Goal: Register for event/course

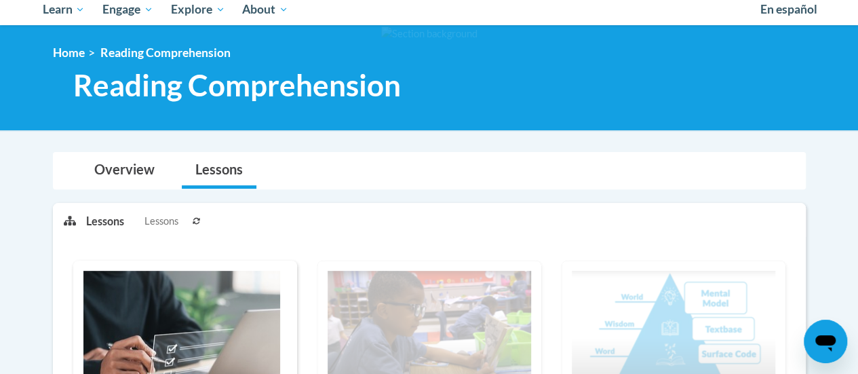
scroll to position [153, 0]
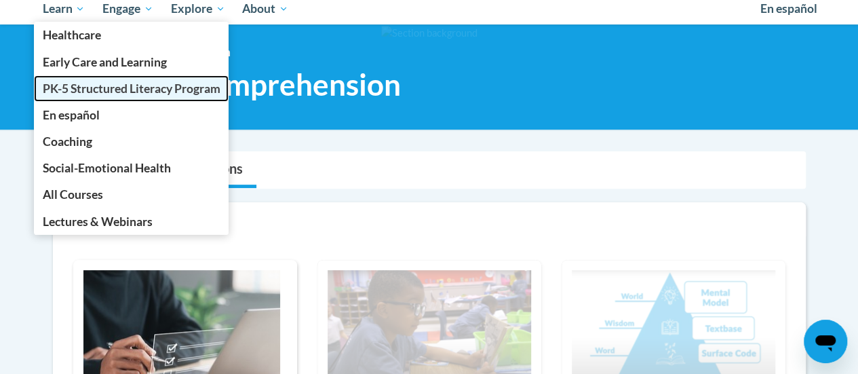
click at [83, 86] on span "PK-5 Structured Literacy Program" at bounding box center [131, 88] width 178 height 14
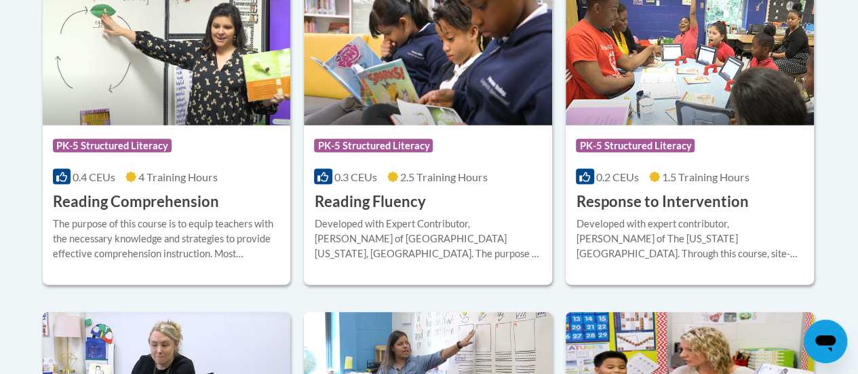
scroll to position [1345, 0]
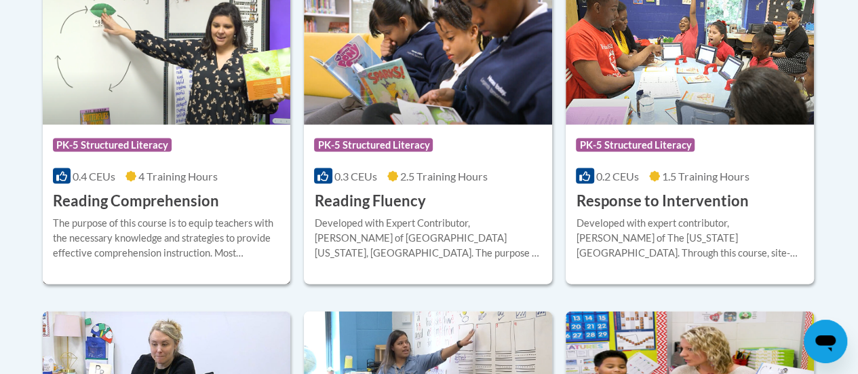
click at [142, 197] on h3 "Reading Comprehension" at bounding box center [136, 201] width 166 height 21
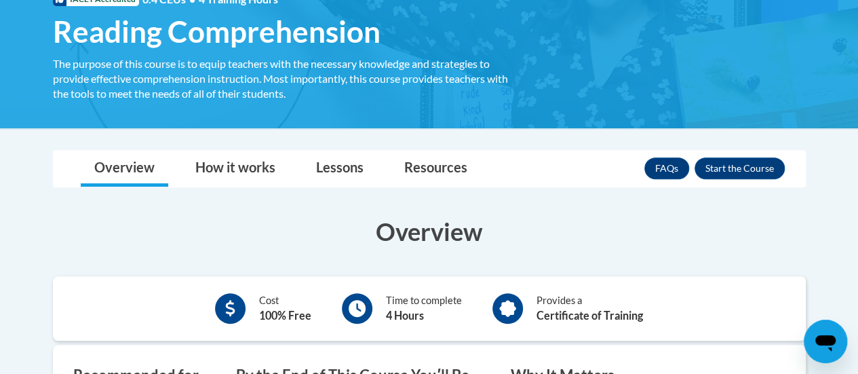
scroll to position [260, 0]
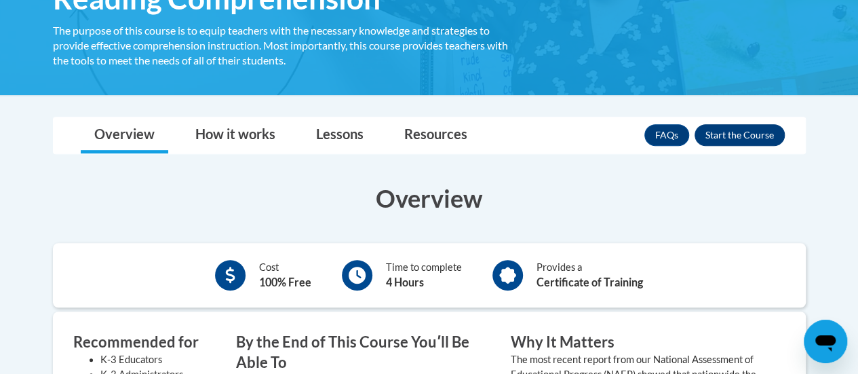
click at [732, 136] on button "Enroll" at bounding box center [739, 135] width 90 height 22
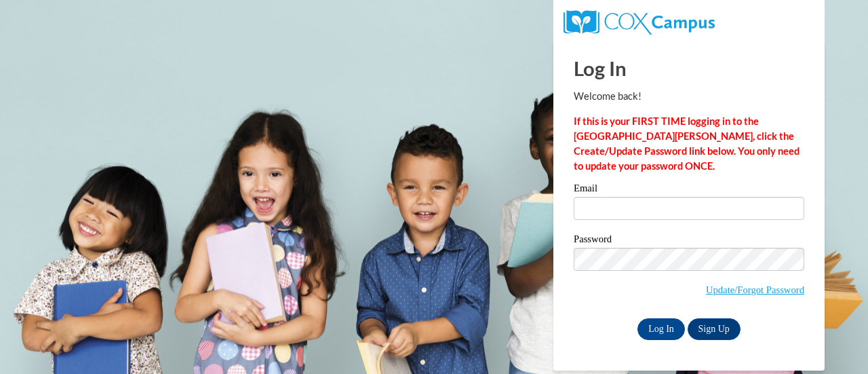
click at [637, 210] on input "Email" at bounding box center [689, 208] width 231 height 23
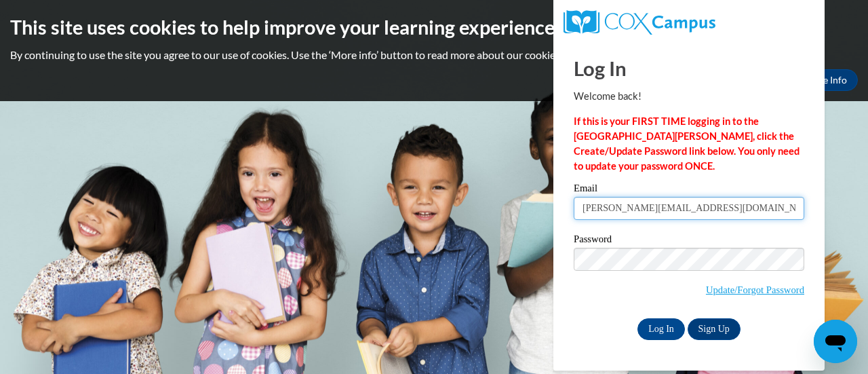
type input "tracy.frahman@rusd.org"
click at [612, 241] on label "Password" at bounding box center [689, 241] width 231 height 14
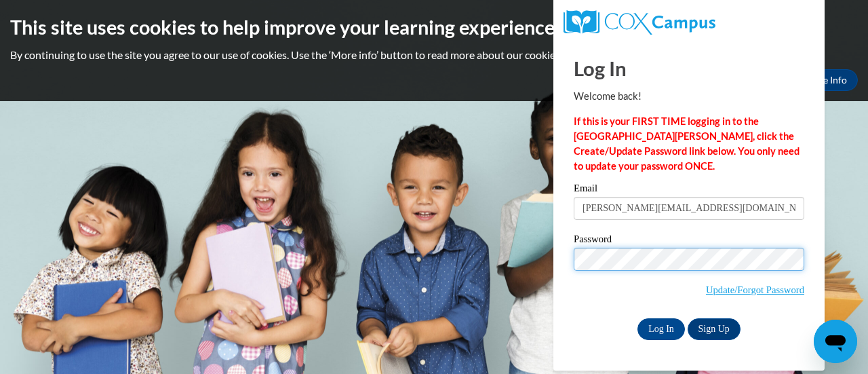
click at [637, 318] on input "Log In" at bounding box center [660, 329] width 47 height 22
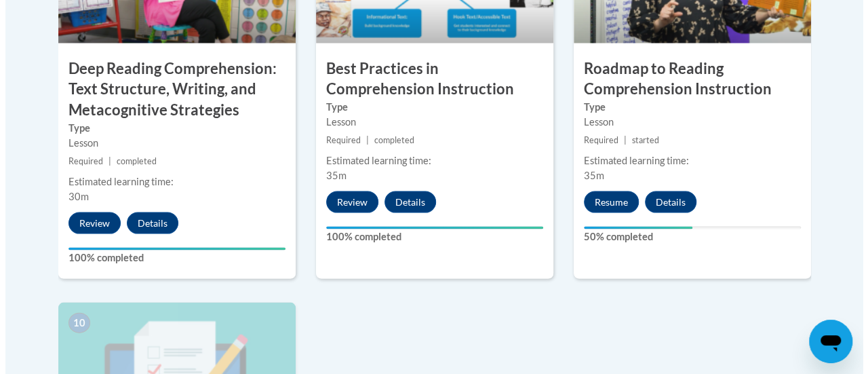
scroll to position [1298, 0]
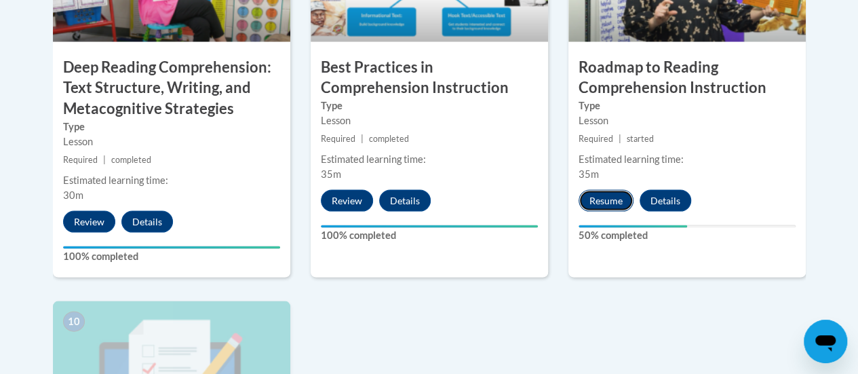
click at [605, 200] on button "Resume" at bounding box center [605, 201] width 55 height 22
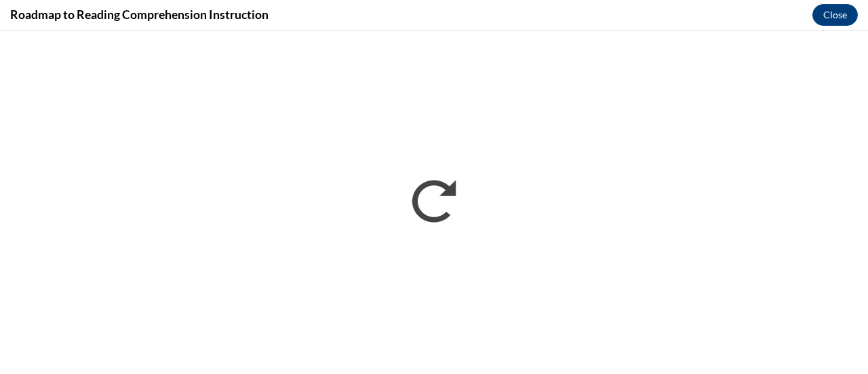
scroll to position [0, 0]
